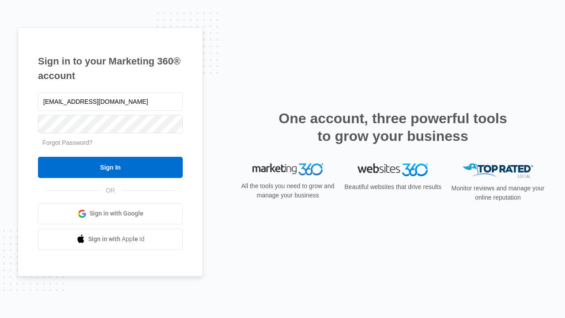
type input "dankie614@gmail.com"
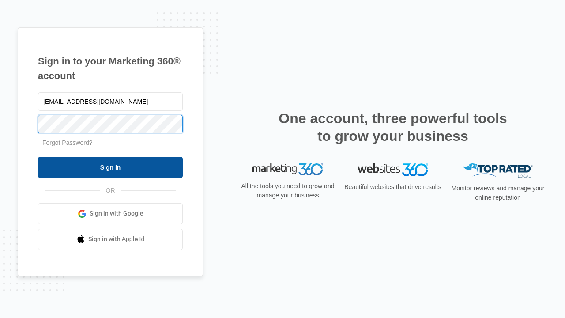
click at [110, 167] on input "Sign In" at bounding box center [110, 167] width 145 height 21
